Goal: Information Seeking & Learning: Learn about a topic

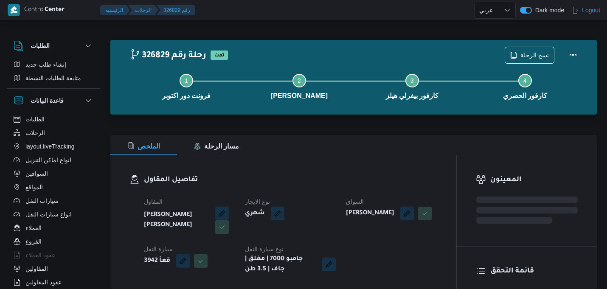
select select "ar"
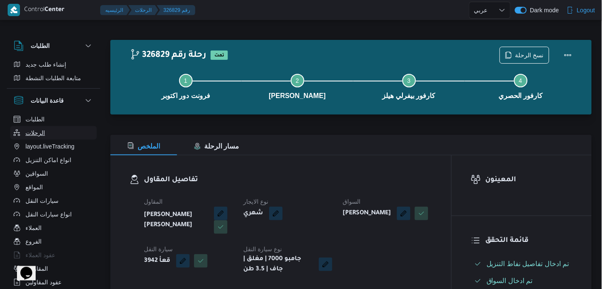
click at [62, 134] on button "الرحلات" at bounding box center [53, 133] width 87 height 14
select select "ar"
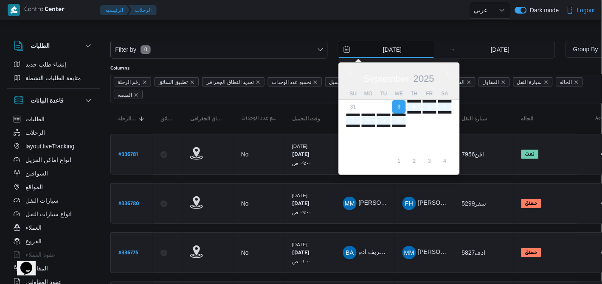
click at [374, 53] on input "3/9/2025" at bounding box center [386, 49] width 96 height 17
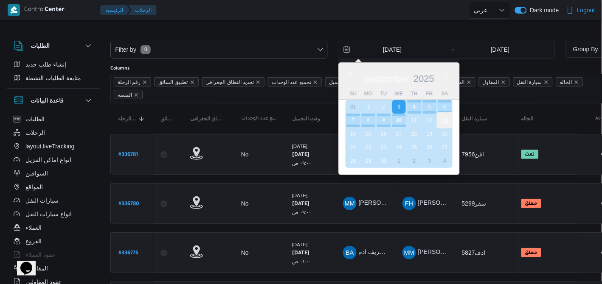
click at [446, 119] on div "13" at bounding box center [445, 120] width 16 height 16
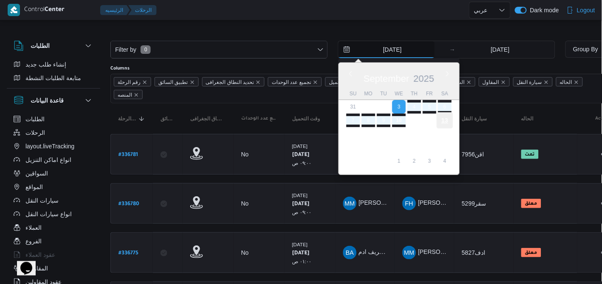
type input "[DATE]"
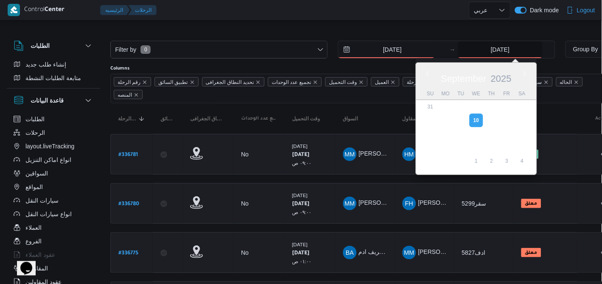
click at [478, 52] on input "10/9/2025" at bounding box center [500, 49] width 84 height 17
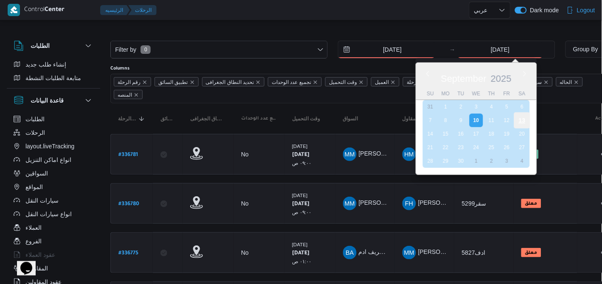
click at [523, 119] on div "13" at bounding box center [522, 120] width 16 height 16
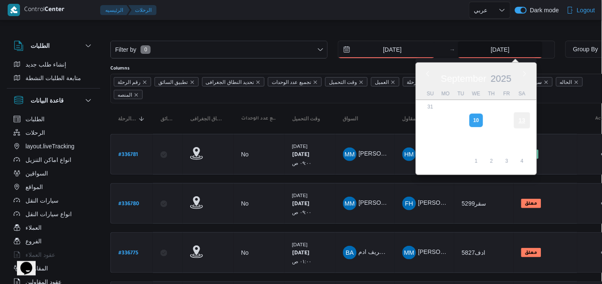
type input "[DATE]"
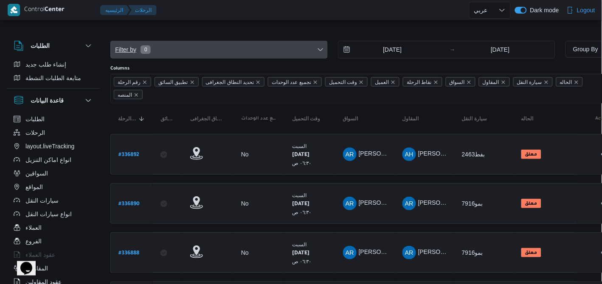
click at [323, 51] on icon "button" at bounding box center [320, 49] width 7 height 7
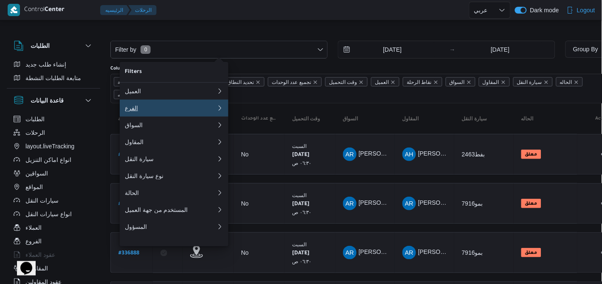
click at [196, 106] on div "الفرع" at bounding box center [171, 108] width 92 height 7
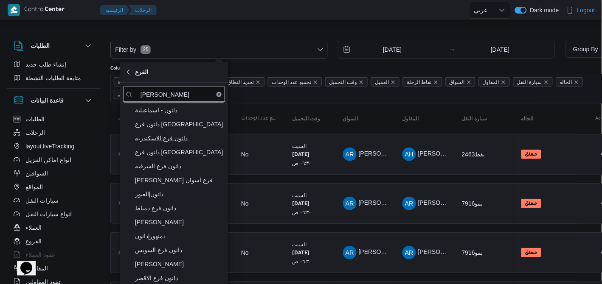
type input "[PERSON_NAME]"
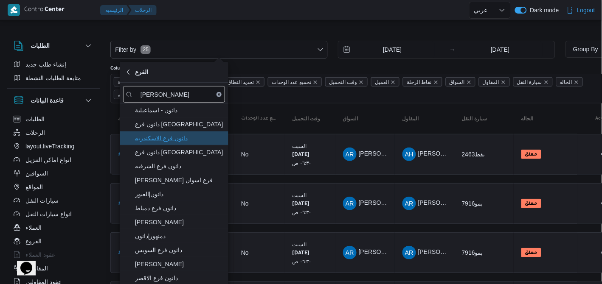
click at [187, 133] on span "دانون فرع الاسكندريه" at bounding box center [179, 138] width 88 height 10
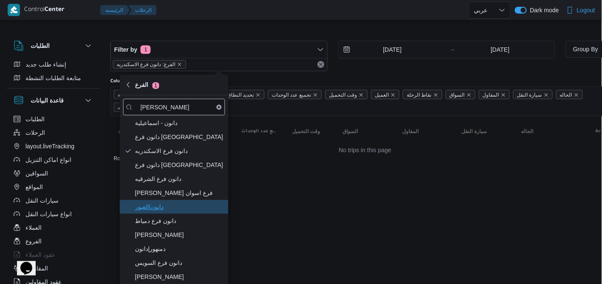
click at [192, 210] on span "دانون|العبور" at bounding box center [179, 207] width 88 height 10
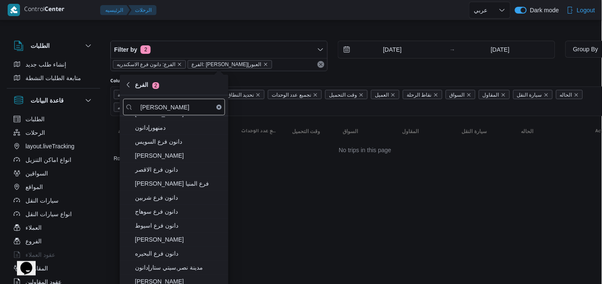
scroll to position [147, 0]
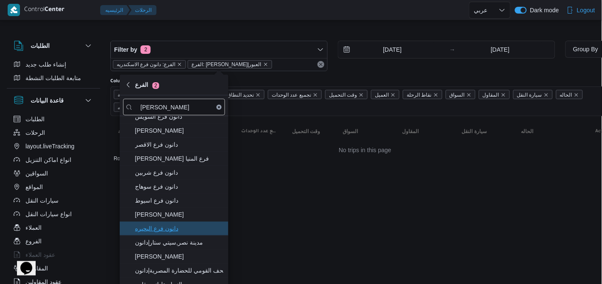
click at [196, 230] on span "دانون فرع البحيره" at bounding box center [179, 229] width 88 height 10
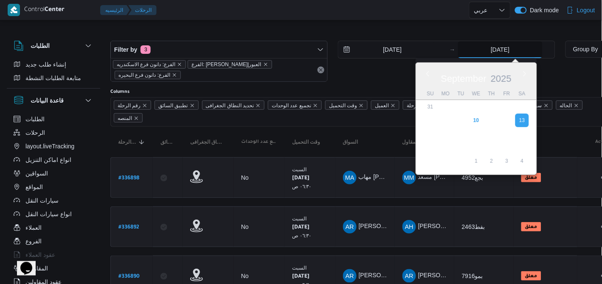
click at [514, 49] on input "[DATE]" at bounding box center [500, 49] width 84 height 17
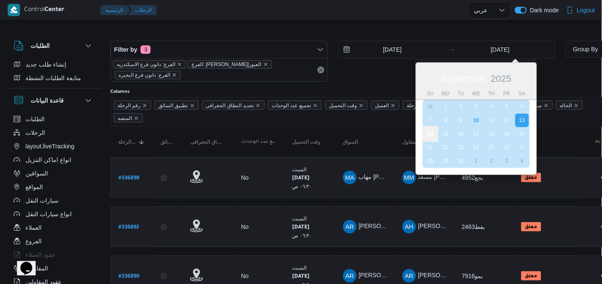
click at [428, 132] on div "14" at bounding box center [430, 134] width 16 height 16
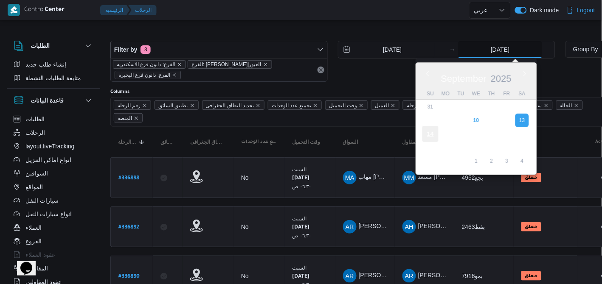
type input "[DATE]"
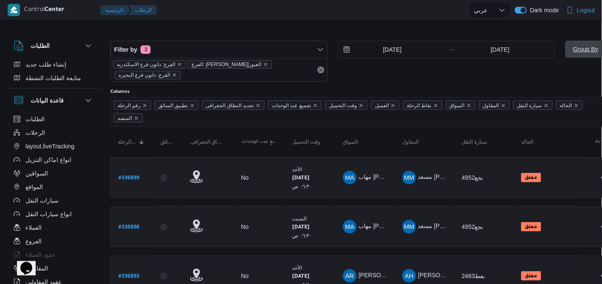
click at [582, 48] on span "Group By" at bounding box center [585, 49] width 25 height 7
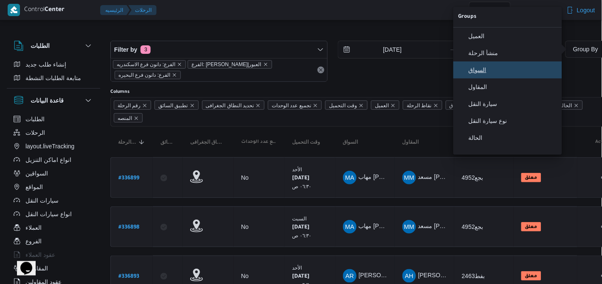
click at [523, 69] on span "السواق" at bounding box center [513, 70] width 88 height 7
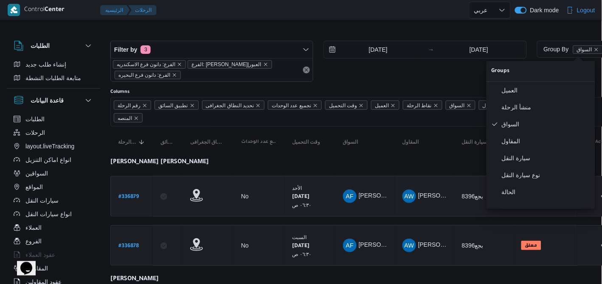
click at [451, 182] on td "المقاول AW عمرو وحيد عطية جاب الله" at bounding box center [424, 196] width 59 height 41
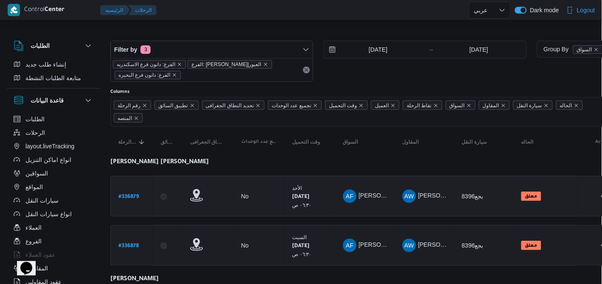
click at [451, 182] on td "المقاول AW عمرو وحيد عطية جاب الله" at bounding box center [424, 196] width 59 height 41
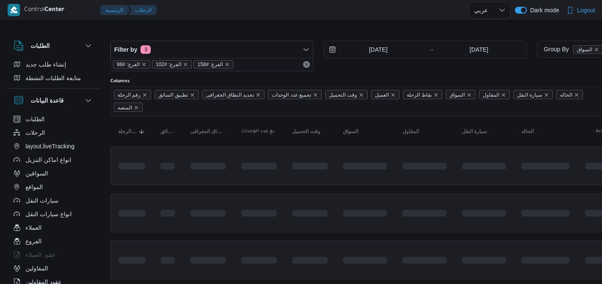
select select "ar"
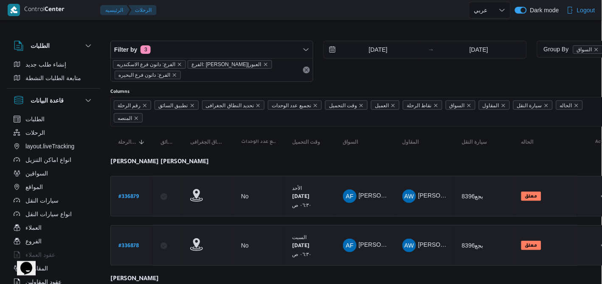
scroll to position [474, 0]
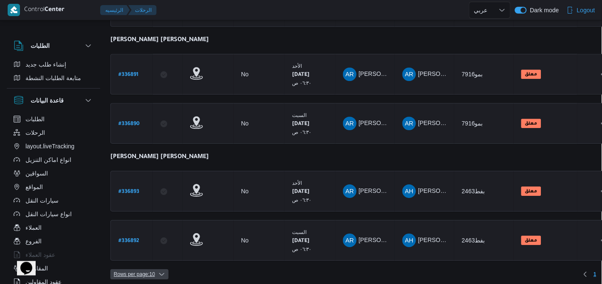
click at [132, 269] on span "Rows per page : 10" at bounding box center [134, 274] width 41 height 10
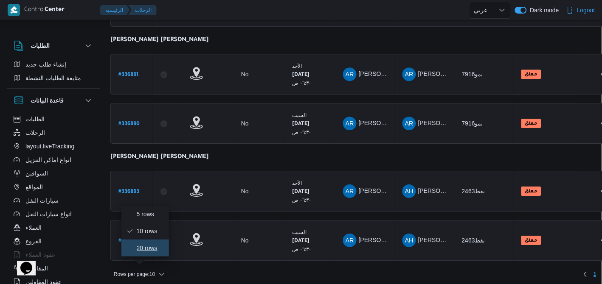
click at [151, 244] on button "20 rows" at bounding box center [145, 248] width 48 height 17
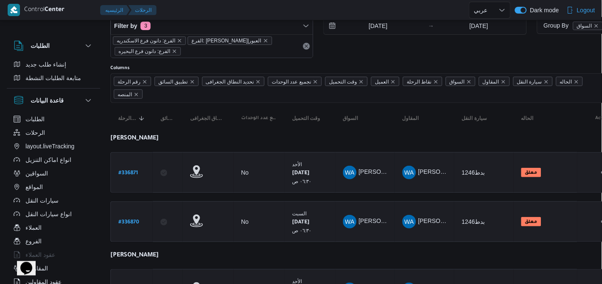
scroll to position [26, 0]
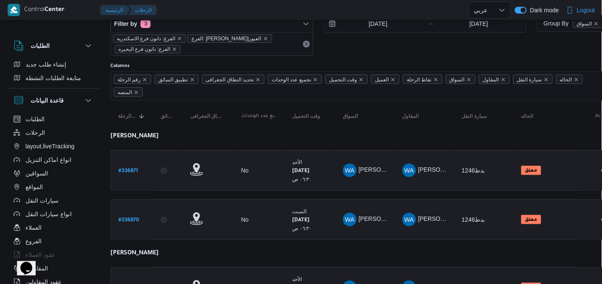
click at [456, 20] on div at bounding box center [314, 10] width 309 height 20
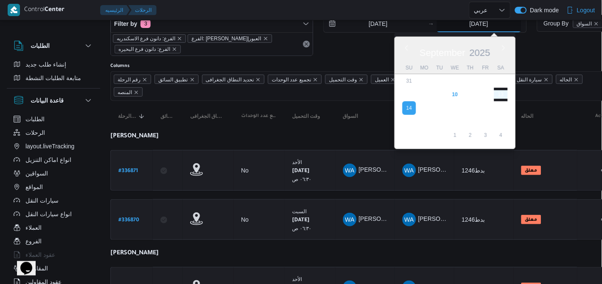
click at [463, 25] on input "[DATE]" at bounding box center [479, 23] width 84 height 17
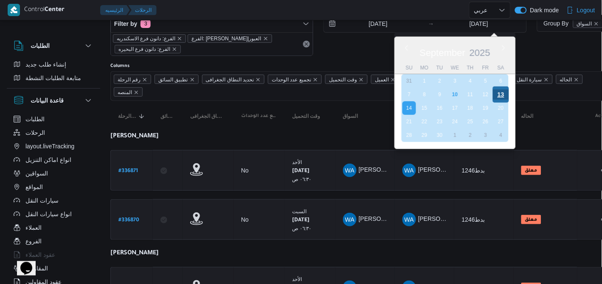
click at [495, 98] on div "13" at bounding box center [500, 95] width 16 height 16
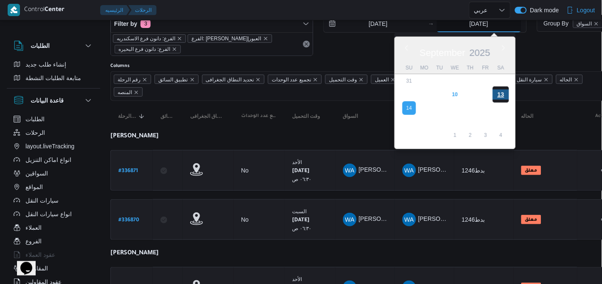
type input "[DATE]"
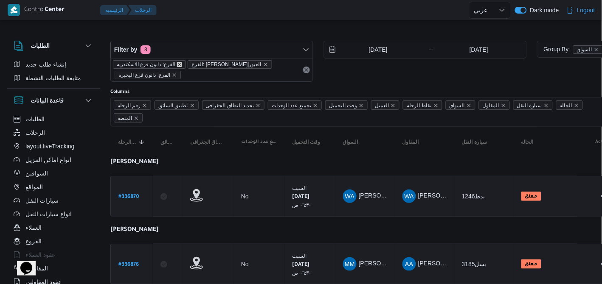
click at [177, 62] on icon "remove selected entity" at bounding box center [179, 64] width 5 height 5
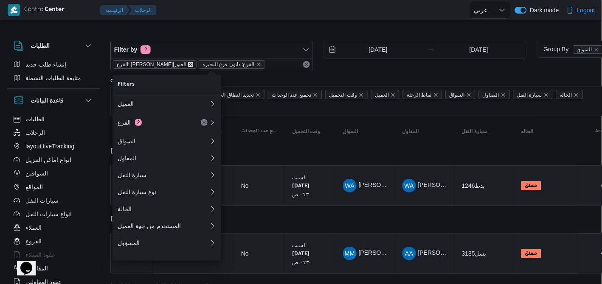
click at [188, 63] on icon "remove selected entity" at bounding box center [190, 64] width 5 height 5
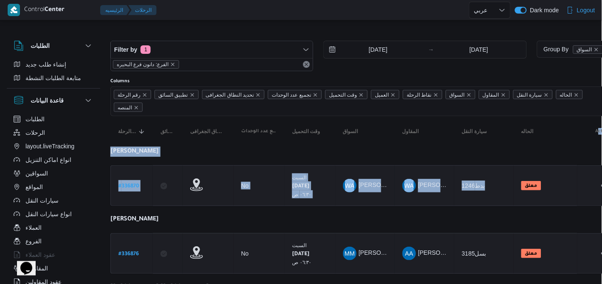
scroll to position [0, 22]
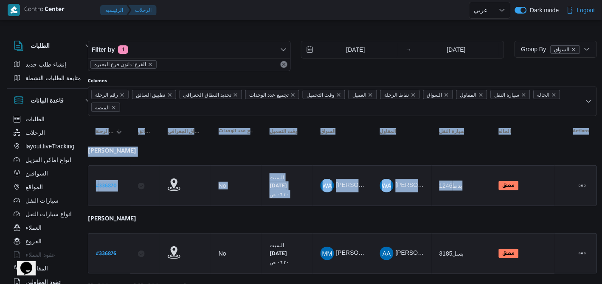
drag, startPoint x: 487, startPoint y: 161, endPoint x: 607, endPoint y: 121, distance: 126.2
click at [579, 121] on html "Control Center الرئيسيه الرحلات English عربي Dark mode Logout الطلبات إنشاء طلب…" at bounding box center [279, 142] width 602 height 284
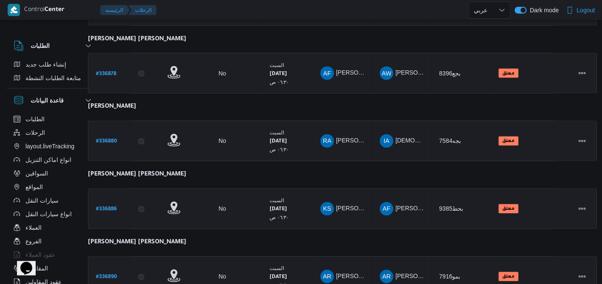
click at [567, 168] on table "رقم الرحلة Click to sort in ascending order تطبيق السائق Click to sort in ascen…" at bounding box center [342, 179] width 509 height 623
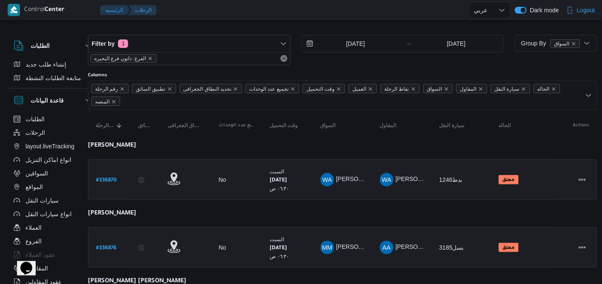
scroll to position [0, 22]
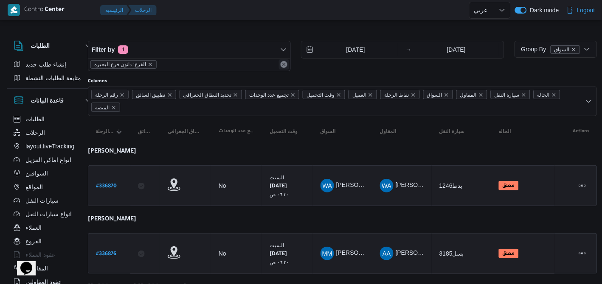
click at [285, 61] on button "Remove" at bounding box center [284, 64] width 10 height 10
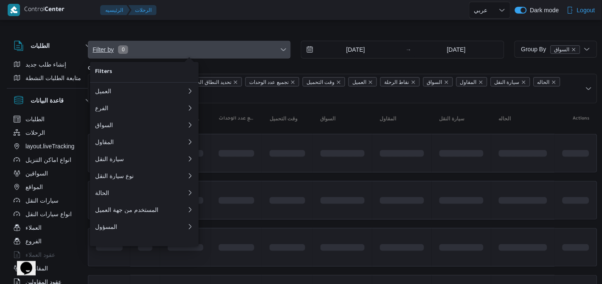
click at [283, 54] on span "Filter by 0" at bounding box center [189, 49] width 202 height 17
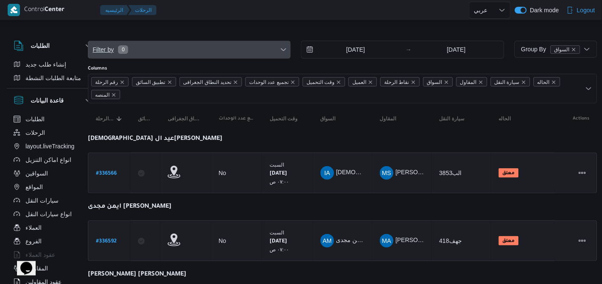
click at [283, 54] on span "Filter by 0" at bounding box center [189, 49] width 202 height 17
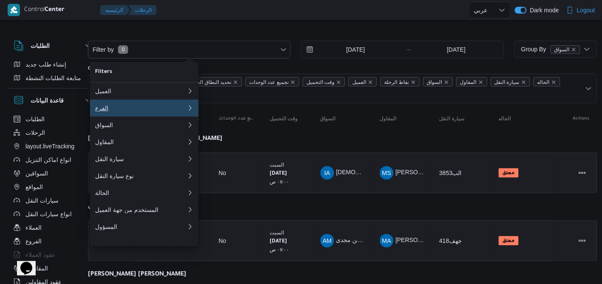
click at [127, 116] on button "الفرع 0" at bounding box center [144, 108] width 109 height 17
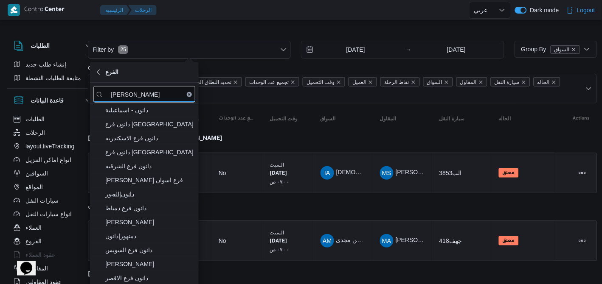
type input "دانون"
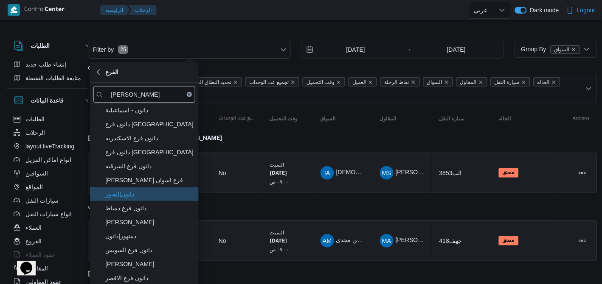
click at [153, 192] on span "دانون|العبور" at bounding box center [149, 194] width 88 height 10
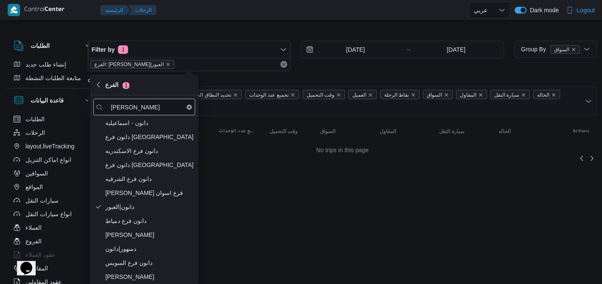
click at [270, 59] on div "الفرع: [PERSON_NAME]|العبور" at bounding box center [189, 64] width 202 height 13
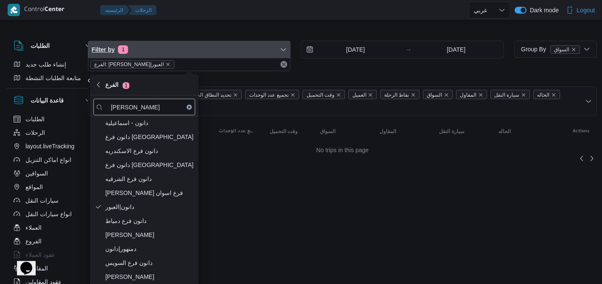
click at [283, 56] on span "Filter by 1" at bounding box center [189, 49] width 202 height 17
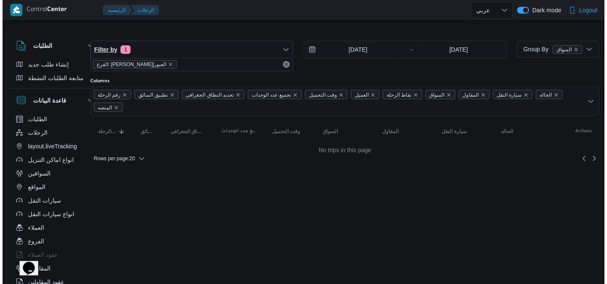
scroll to position [0, 18]
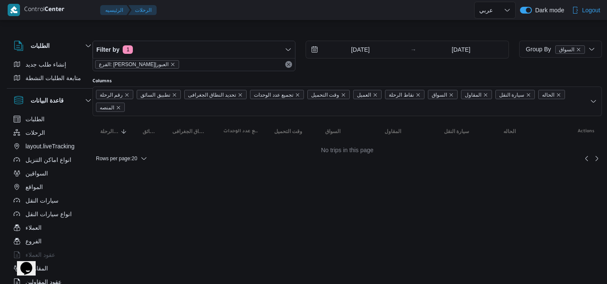
click at [342, 23] on div "Filter by 1 الفرع: دانون|العبور 13/9/2025 → 13/9/2025 Group By السواق Columns ر…" at bounding box center [280, 98] width 607 height 152
click at [370, 48] on input "[DATE]" at bounding box center [354, 49] width 96 height 17
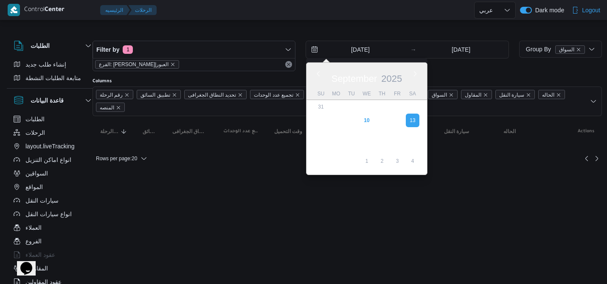
click at [349, 15] on div at bounding box center [317, 10] width 314 height 20
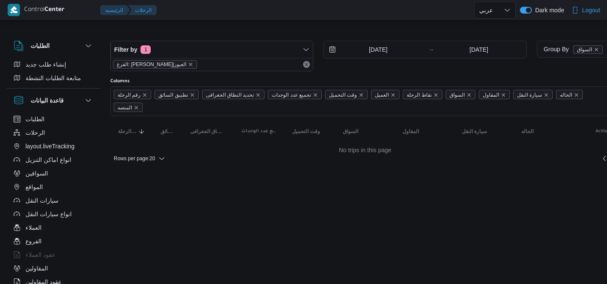
select select "ar"
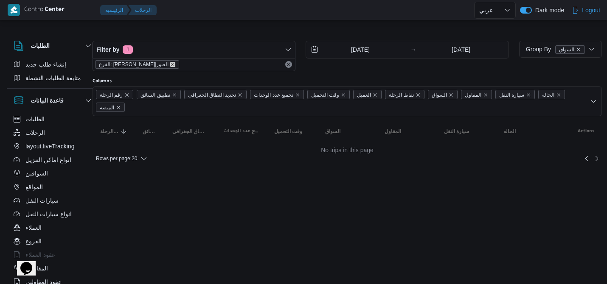
click at [170, 64] on icon "remove selected entity" at bounding box center [172, 64] width 5 height 5
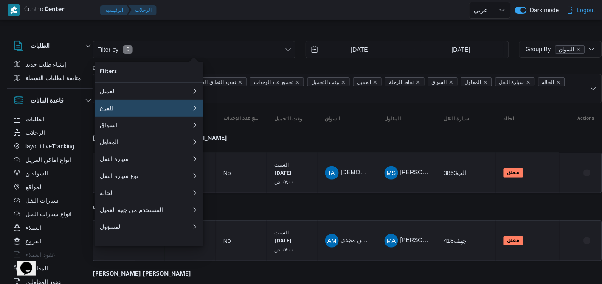
click at [119, 115] on button "الفرع 0" at bounding box center [149, 108] width 109 height 17
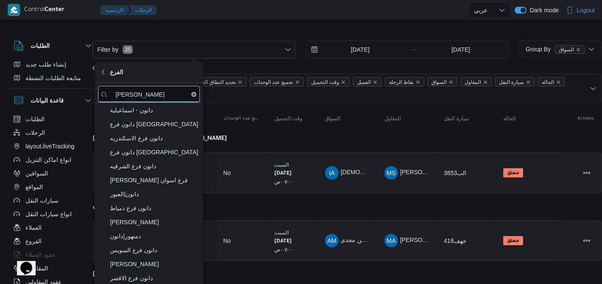
type input "دانون"
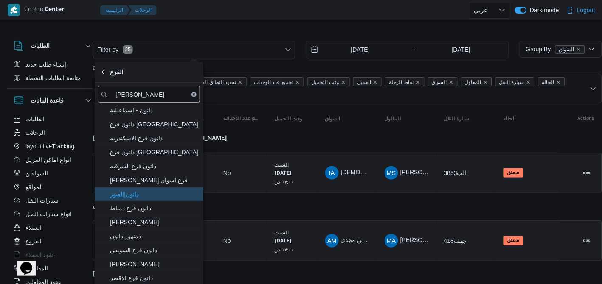
click at [172, 193] on span "دانون|العبور" at bounding box center [154, 194] width 88 height 10
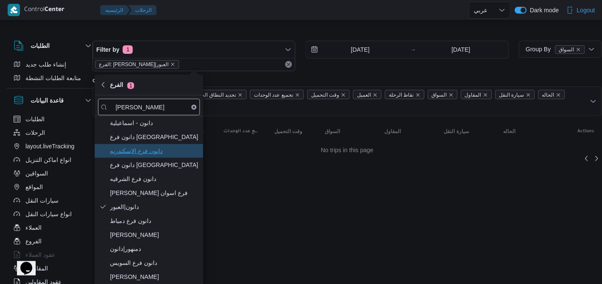
click at [175, 157] on span "دانون فرع الاسكندريه" at bounding box center [149, 151] width 102 height 14
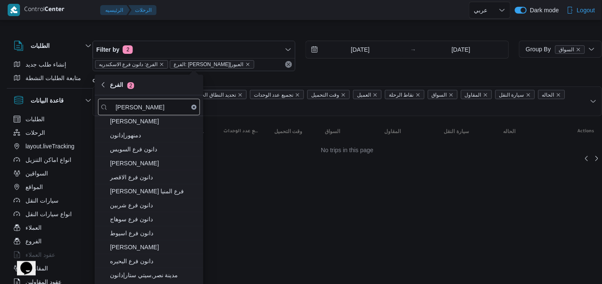
scroll to position [147, 0]
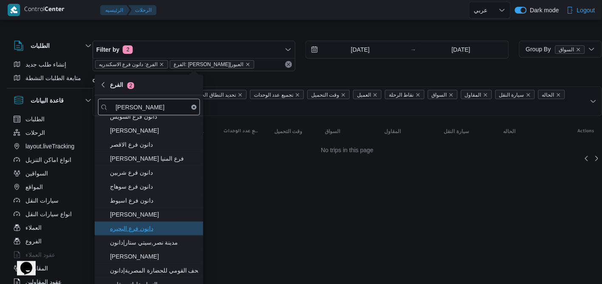
click at [164, 231] on span "دانون فرع البحيره" at bounding box center [154, 229] width 88 height 10
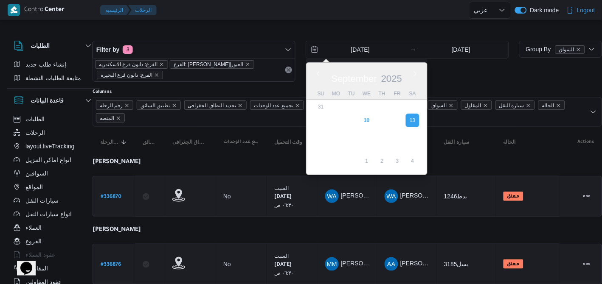
click at [373, 51] on input "[DATE]" at bounding box center [354, 49] width 96 height 17
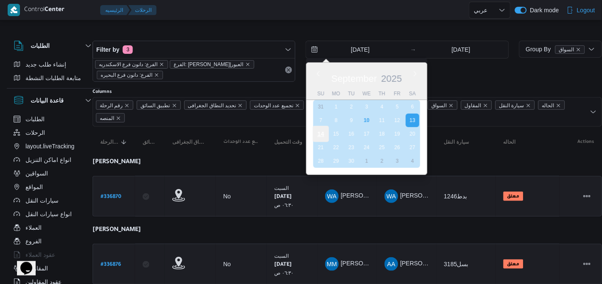
click at [315, 129] on div "14" at bounding box center [321, 134] width 16 height 16
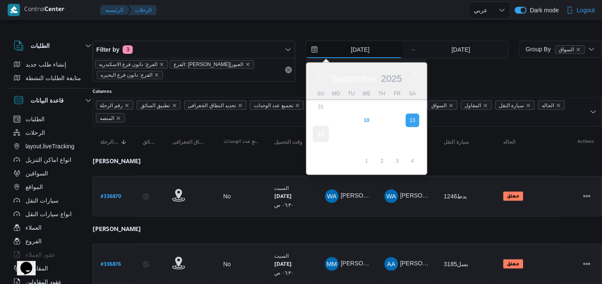
type input "[DATE]"
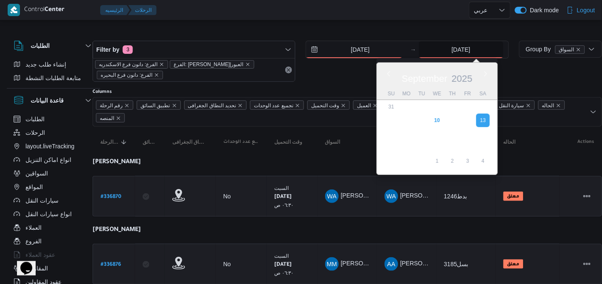
click at [461, 49] on input "[DATE]" at bounding box center [461, 49] width 84 height 17
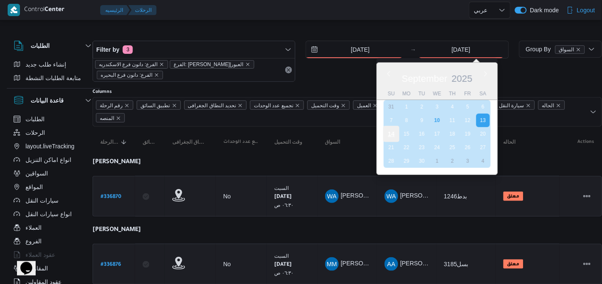
click at [386, 135] on div "14" at bounding box center [391, 134] width 16 height 16
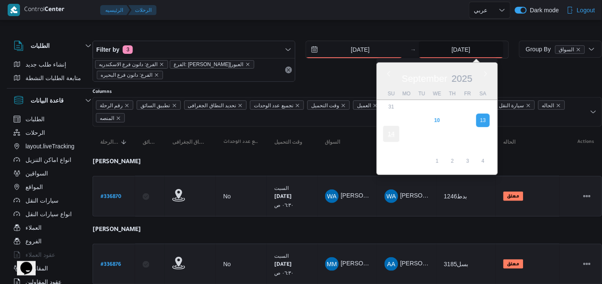
type input "[DATE]"
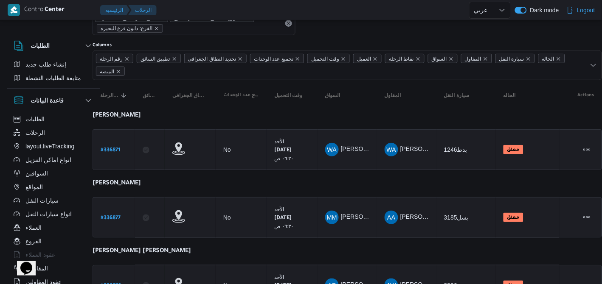
scroll to position [0, 18]
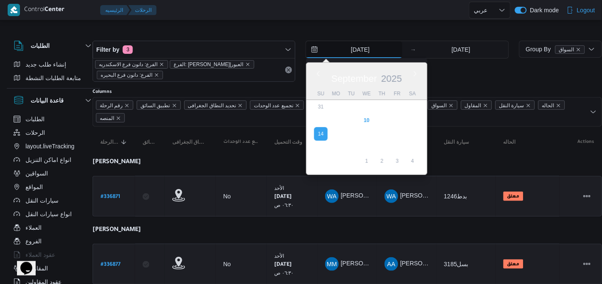
click at [369, 49] on input "[DATE]" at bounding box center [354, 49] width 96 height 17
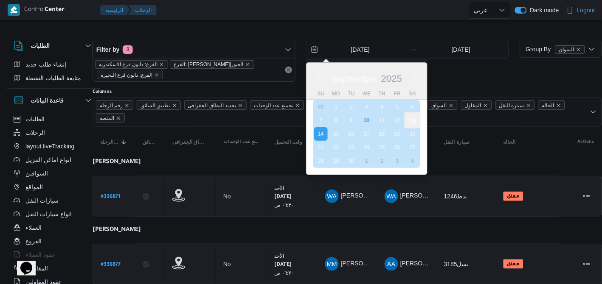
click at [417, 117] on div "13" at bounding box center [412, 120] width 16 height 16
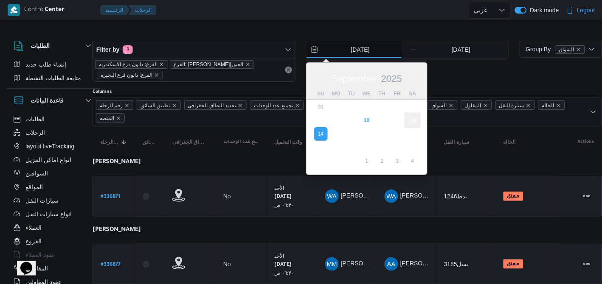
type input "[DATE]"
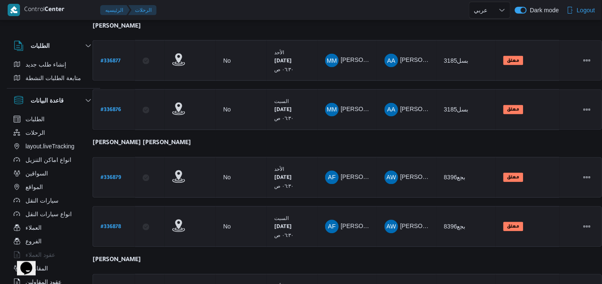
scroll to position [5, 18]
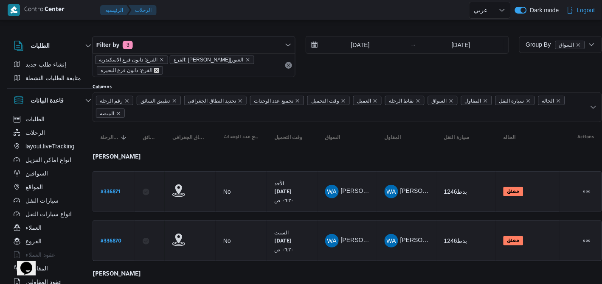
click at [154, 68] on icon "remove selected entity" at bounding box center [156, 70] width 5 height 5
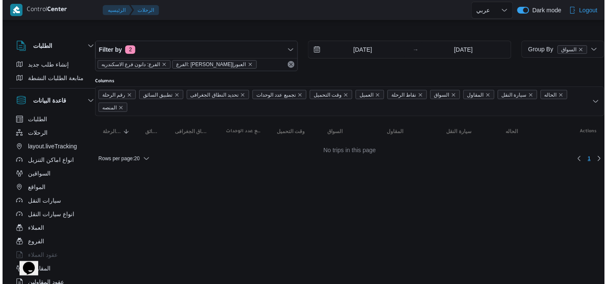
scroll to position [0, 18]
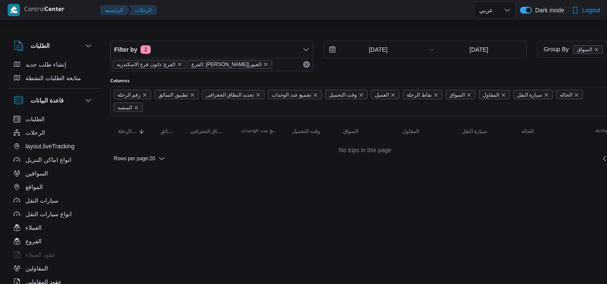
select select "ar"
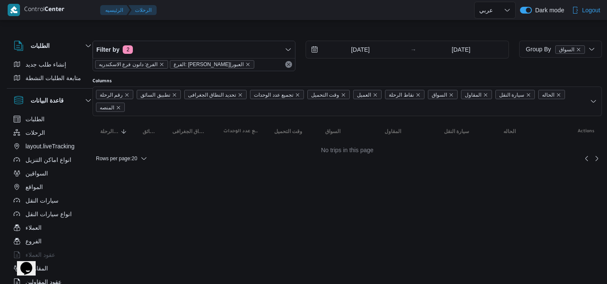
click at [260, 36] on div "Filter by 2 الفرع: دانون فرع الاسكندريه الفرع: دانون|العبور 13/9/2025 → 14/9/20…" at bounding box center [300, 56] width 427 height 41
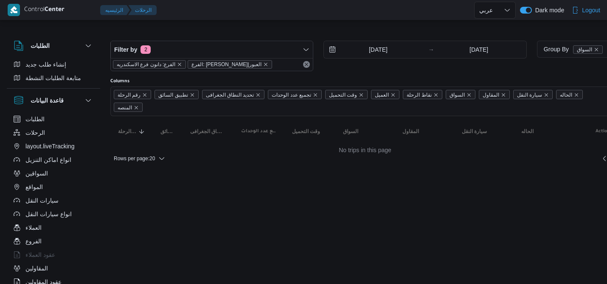
select select "ar"
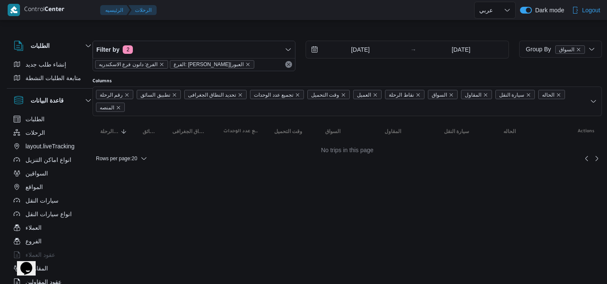
click at [307, 282] on html "Control Center الرئيسيه الرحلات English عربي Dark mode Logout الطلبات إنشاء طلب…" at bounding box center [285, 142] width 607 height 284
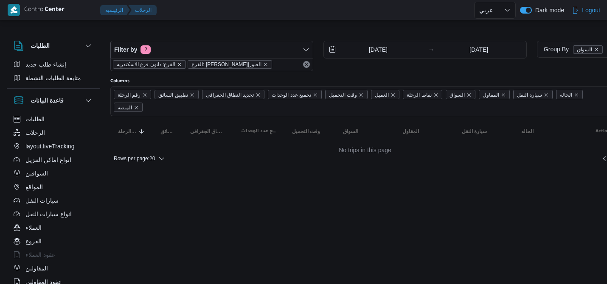
select select "ar"
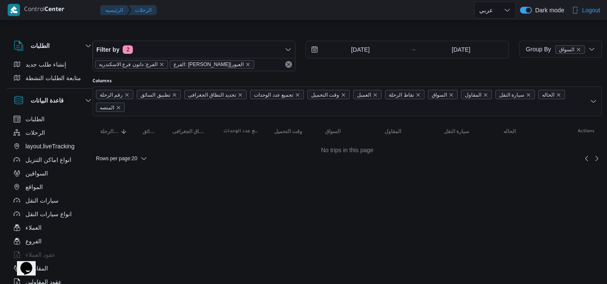
click at [589, 96] on html "Control Center الرئيسيه الرحلات English عربي Dark mode Logout الطلبات إنشاء طلب…" at bounding box center [285, 142] width 607 height 284
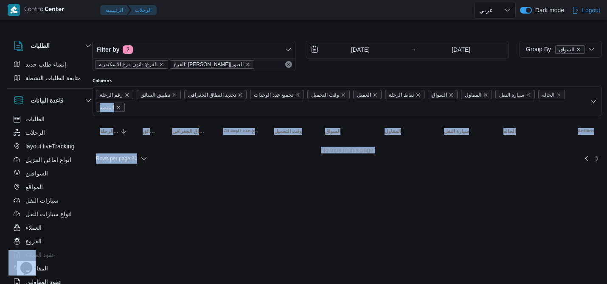
drag, startPoint x: 604, startPoint y: 96, endPoint x: 230, endPoint y: 168, distance: 380.8
click at [230, 168] on html "Control Center الرئيسيه الرحلات English عربي Dark mode Logout الطلبات إنشاء طلب…" at bounding box center [285, 142] width 607 height 284
click at [230, 168] on div "Rows per page : 20" at bounding box center [346, 159] width 519 height 20
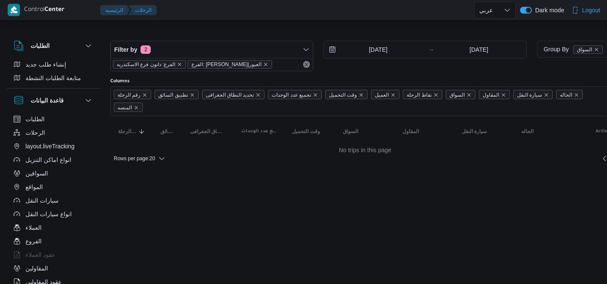
select select "ar"
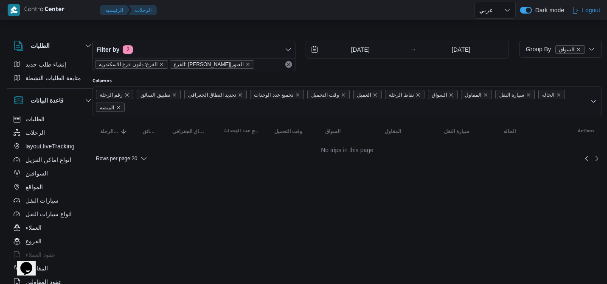
click at [235, 39] on div "Filter by 2 الفرع: دانون فرع الاسكندريه الفرع: دانون|العبور [DATE] → [DATE]" at bounding box center [300, 56] width 427 height 41
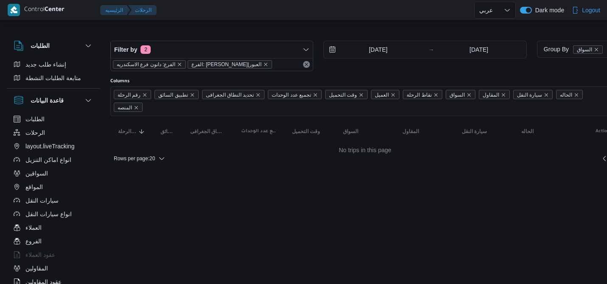
select select "ar"
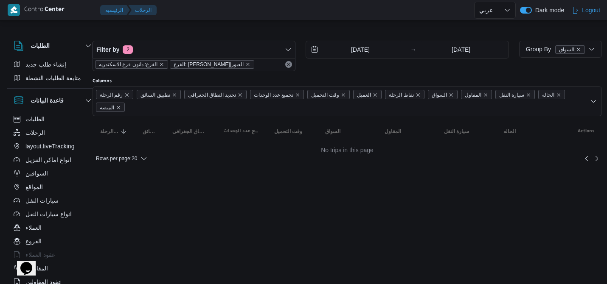
click at [346, 28] on div at bounding box center [347, 34] width 509 height 14
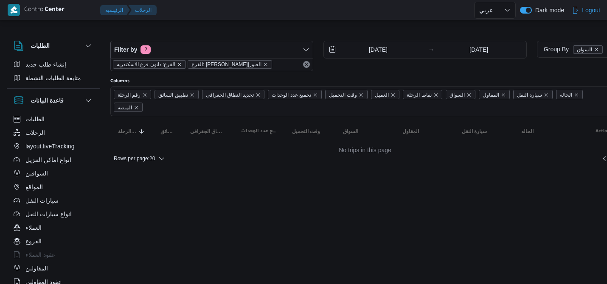
select select "ar"
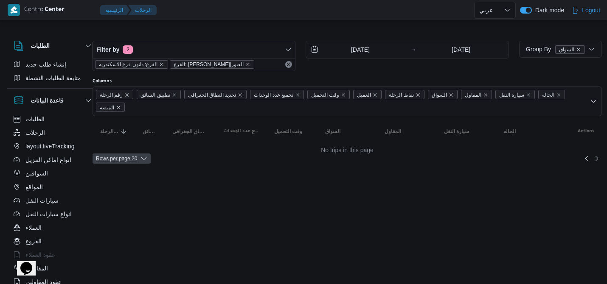
click at [110, 159] on span "Rows per page : 20" at bounding box center [116, 159] width 41 height 10
click at [375, 258] on html "Control Center الرئيسيه الرحلات English عربي Dark mode Logout الطلبات إنشاء طلب…" at bounding box center [285, 142] width 607 height 284
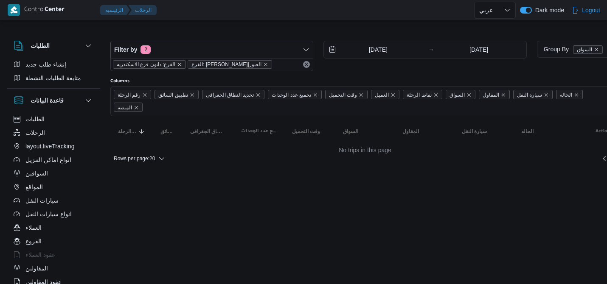
select select "ar"
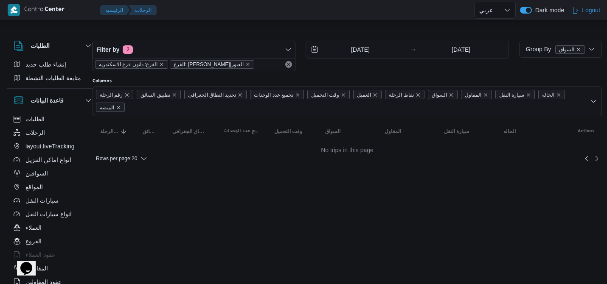
drag, startPoint x: 206, startPoint y: 26, endPoint x: 180, endPoint y: 143, distance: 120.0
click at [180, 143] on table "رقم الرحلة Click to sort in ascending order تطبيق السائق Click to sort in ascen…" at bounding box center [347, 131] width 509 height 31
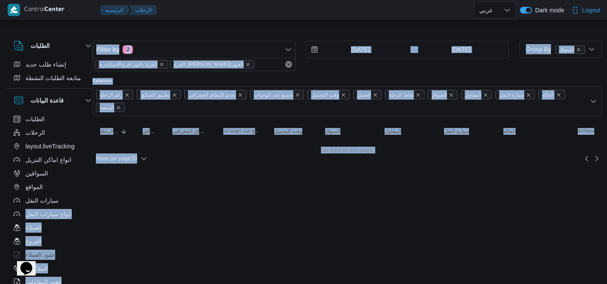
drag, startPoint x: 95, startPoint y: 168, endPoint x: 93, endPoint y: 202, distance: 34.4
click at [93, 169] on div "الطلبات إنشاء طلب جديد متابعة الطلبات النشطة قاعدة البيانات الطلبات الرحلات lay…" at bounding box center [285, 98] width 607 height 142
drag, startPoint x: 127, startPoint y: 200, endPoint x: 90, endPoint y: 198, distance: 37.8
click at [90, 198] on html "Control Center الرئيسيه الرحلات English عربي Dark mode Logout الطلبات إنشاء طلب…" at bounding box center [285, 142] width 607 height 284
click at [90, 198] on button "سيارات النقل" at bounding box center [53, 201] width 87 height 14
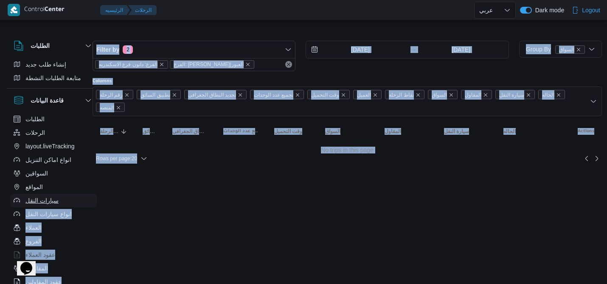
select select "ar"
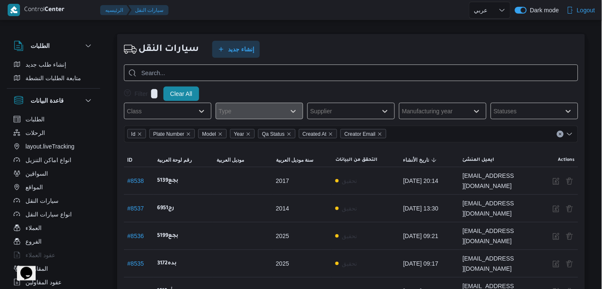
select select "ar"
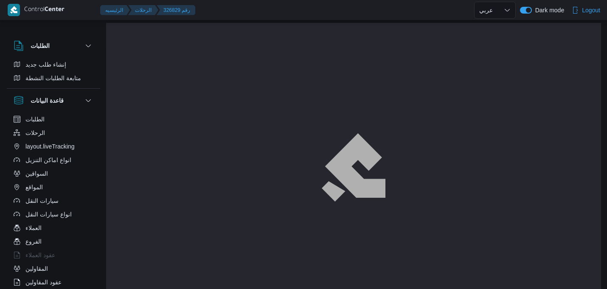
select select "ar"
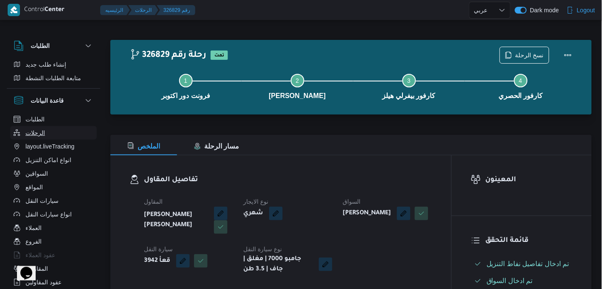
click at [32, 137] on span "الرحلات" at bounding box center [35, 133] width 20 height 10
select select "ar"
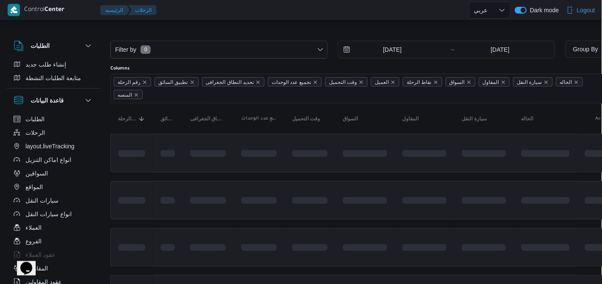
click at [237, 40] on div "Filter by 0 [DATE] → [DATE]" at bounding box center [332, 50] width 455 height 28
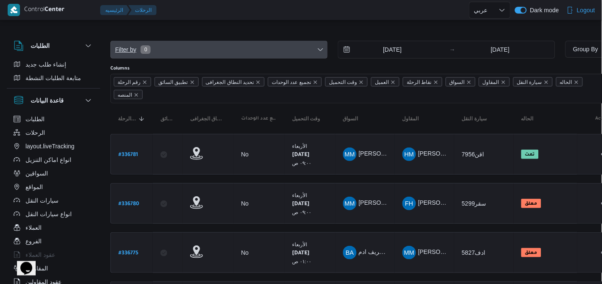
click at [240, 52] on span "Filter by 0" at bounding box center [219, 49] width 216 height 17
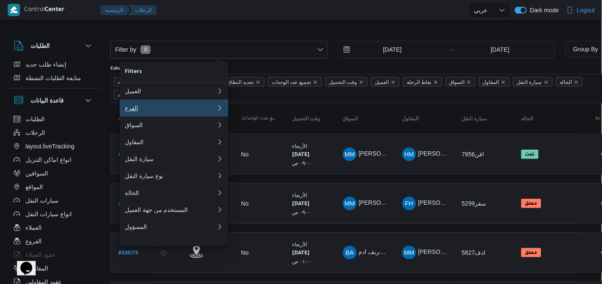
click at [182, 111] on div "الفرع" at bounding box center [171, 108] width 92 height 7
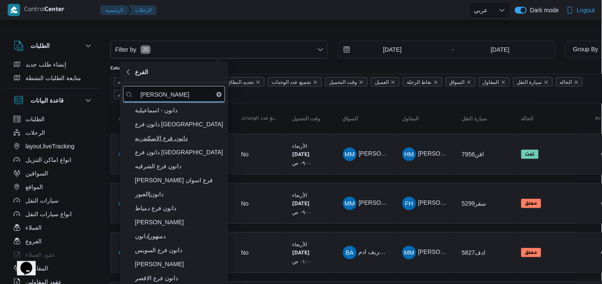
type input "دانون"
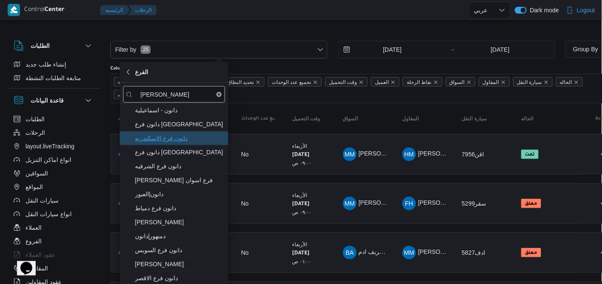
click at [187, 144] on span "دانون فرع الاسكندريه" at bounding box center [174, 139] width 102 height 14
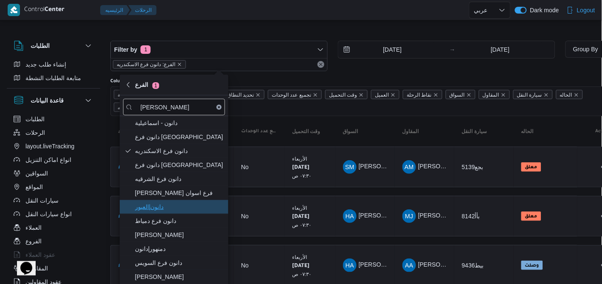
click at [188, 211] on span "دانون|العبور" at bounding box center [179, 207] width 88 height 10
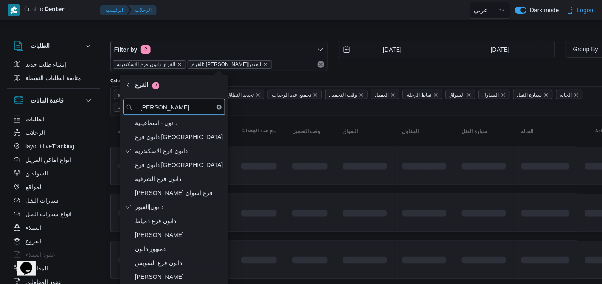
click at [404, 52] on input "3/9/2025" at bounding box center [386, 49] width 96 height 17
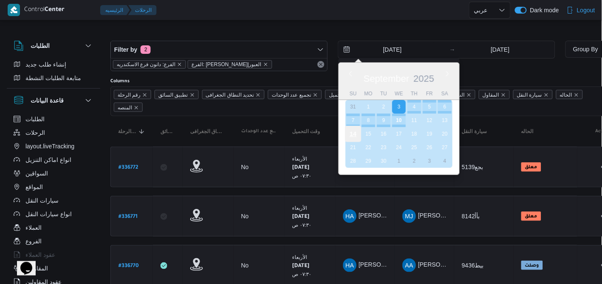
click at [350, 129] on div "14" at bounding box center [353, 134] width 16 height 16
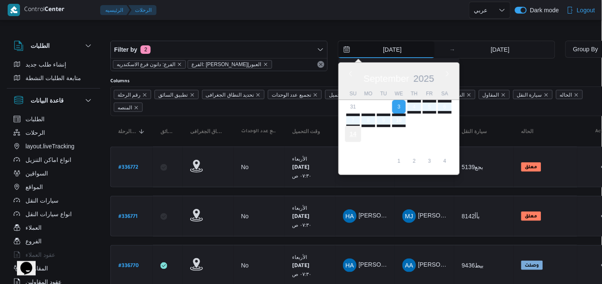
type input "[DATE]"
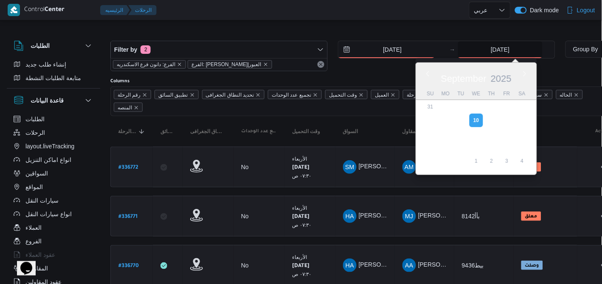
click at [494, 47] on input "10/9/2025" at bounding box center [500, 49] width 84 height 17
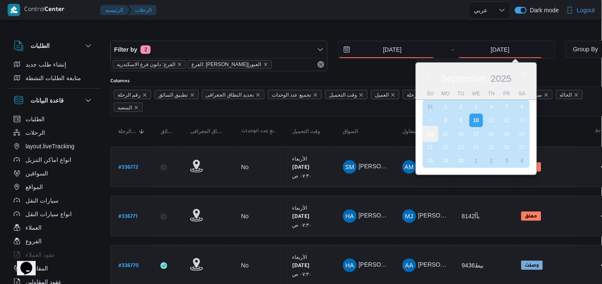
click at [424, 131] on div "14" at bounding box center [430, 134] width 16 height 16
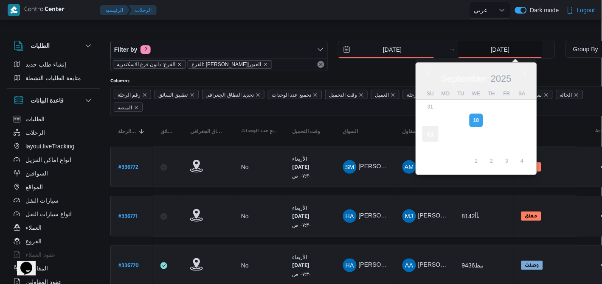
type input "[DATE]"
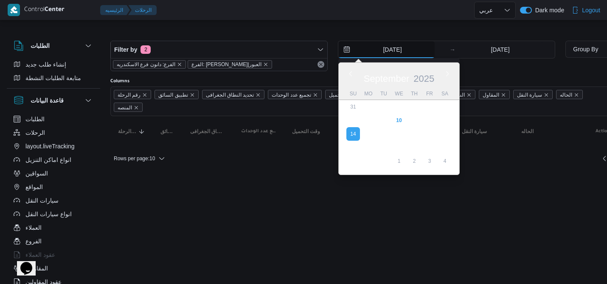
click at [412, 50] on input "[DATE]" at bounding box center [386, 49] width 96 height 17
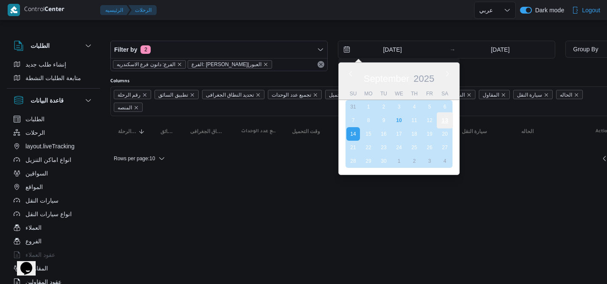
click at [448, 124] on div "13" at bounding box center [445, 120] width 16 height 16
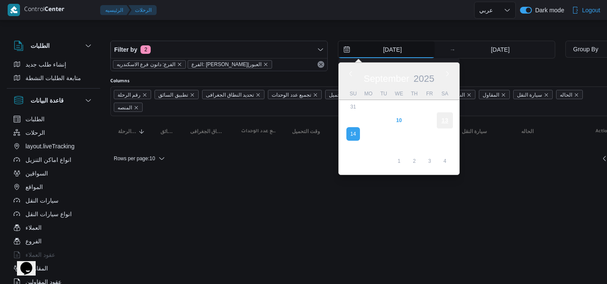
type input "[DATE]"
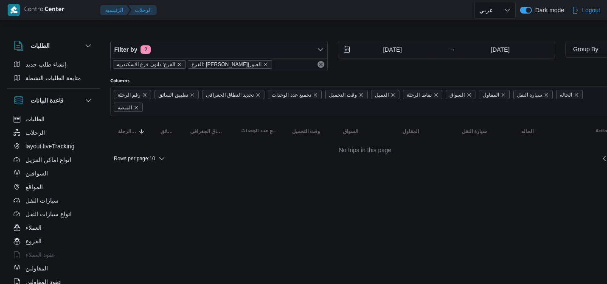
select select "ar"
drag, startPoint x: 169, startPoint y: 284, endPoint x: 260, endPoint y: 294, distance: 91.9
click at [260, 284] on html "Control Center الرئيسيه الرحلات English عربي Dark mode Logout الطلبات إنشاء طلب…" at bounding box center [303, 142] width 607 height 284
select select "ar"
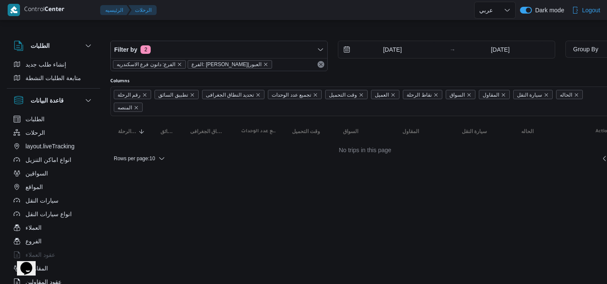
click at [270, 36] on div "Filter by 2 الفرع: دانون فرع الاسكندريه الفرع: دانون|العبور [DATE] → [DATE]" at bounding box center [332, 56] width 455 height 41
select select "ar"
